Goal: Go to known website: Access a specific website the user already knows

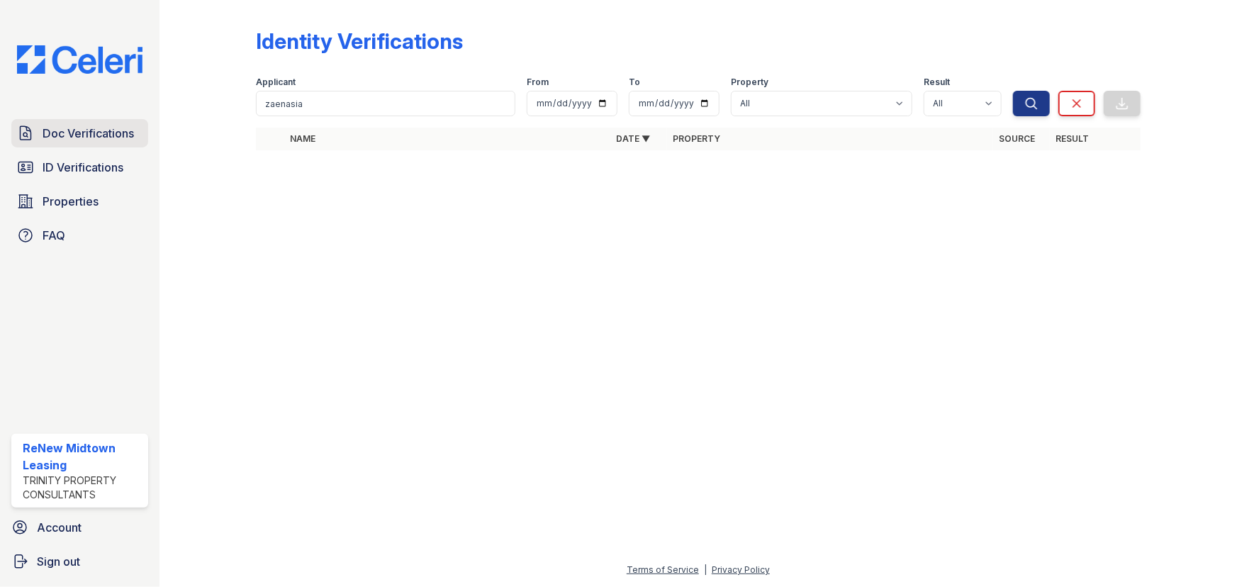
click at [98, 140] on span "Doc Verifications" at bounding box center [88, 133] width 91 height 17
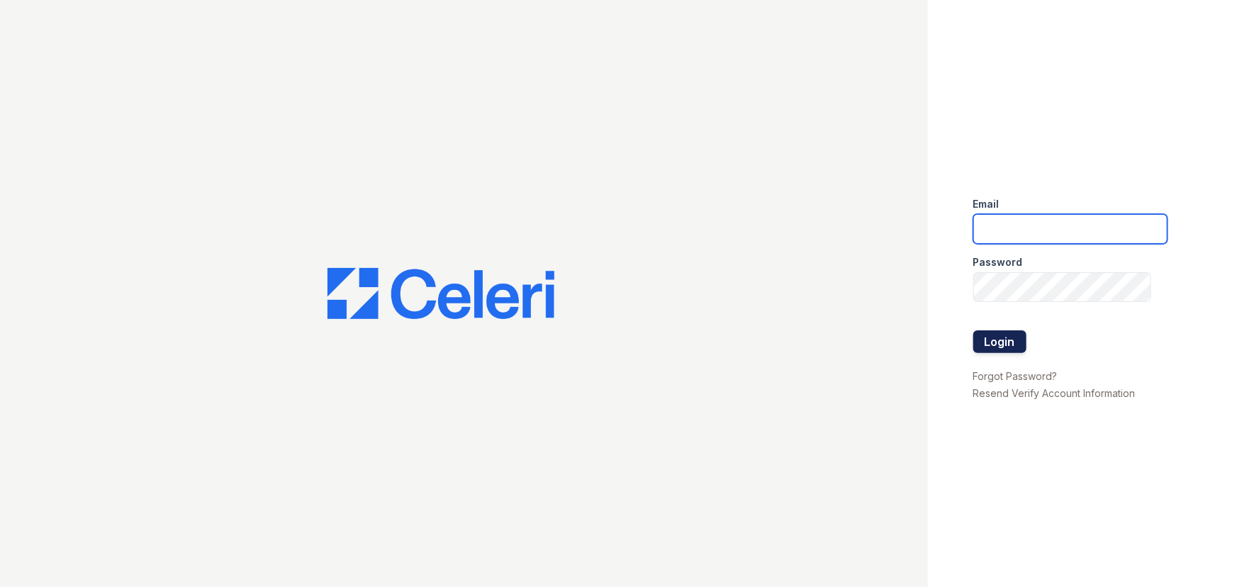
type input "renewmidtown@trinity-pm.com"
click at [1010, 333] on button "Login" at bounding box center [1000, 341] width 53 height 23
